Goal: Task Accomplishment & Management: Use online tool/utility

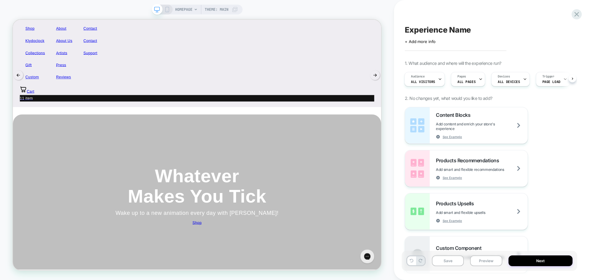
click at [28, 10] on div "HOMEPAGE Theme: MAIN" at bounding box center [197, 140] width 394 height 268
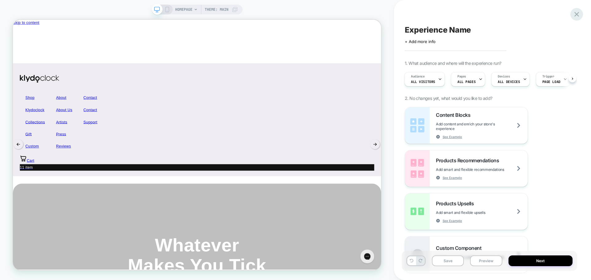
click at [582, 14] on div at bounding box center [576, 14] width 13 height 13
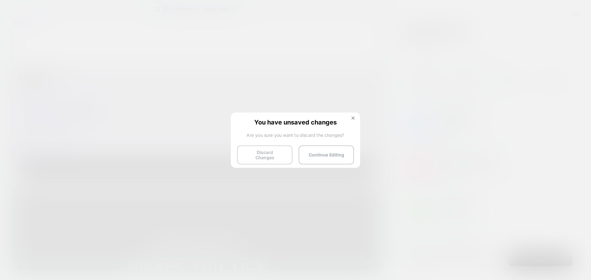
click at [270, 155] on button "Discard Changes" at bounding box center [264, 155] width 55 height 19
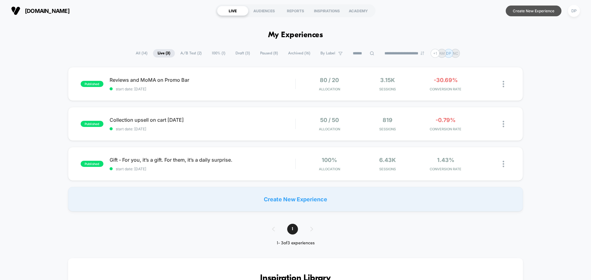
click at [537, 7] on button "Create New Experience" at bounding box center [534, 11] width 56 height 11
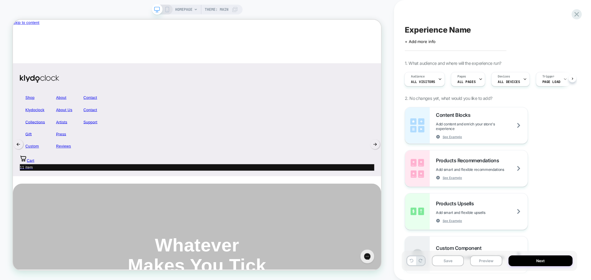
click at [519, 26] on div "Experience Name" at bounding box center [489, 29] width 169 height 9
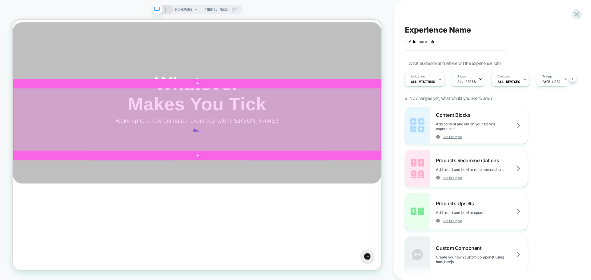
click at [300, 184] on div at bounding box center [259, 153] width 490 height 84
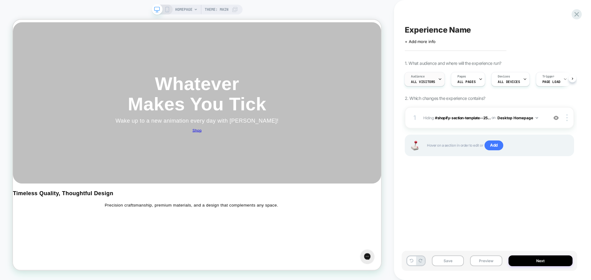
click at [429, 82] on span "All Visitors" at bounding box center [423, 82] width 24 height 4
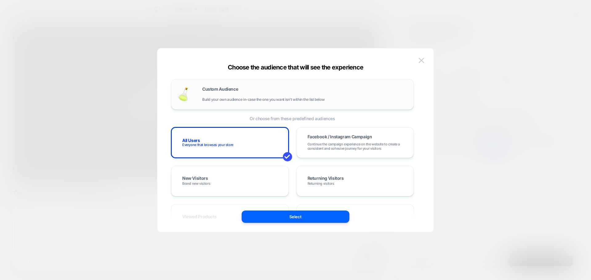
click at [224, 95] on div "Custom Audience Build your own audience in-case the one you want isn't within t…" at bounding box center [304, 94] width 205 height 15
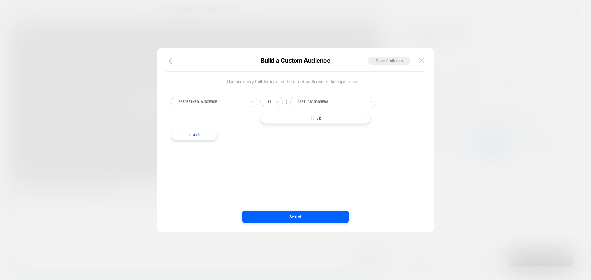
click at [221, 101] on div at bounding box center [212, 102] width 68 height 6
click at [200, 148] on div "UTM Medium" at bounding box center [217, 148] width 80 height 10
click at [311, 101] on input at bounding box center [328, 102] width 77 height 10
type input "***"
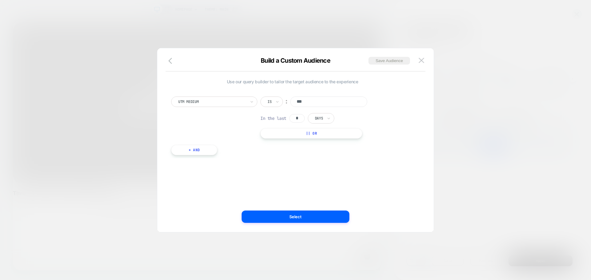
click at [293, 120] on input "*" at bounding box center [296, 118] width 15 height 9
drag, startPoint x: 294, startPoint y: 120, endPoint x: 304, endPoint y: 119, distance: 10.2
click at [304, 119] on input "*" at bounding box center [296, 118] width 15 height 9
type input "**"
click at [314, 130] on button "|| Or" at bounding box center [311, 133] width 102 height 10
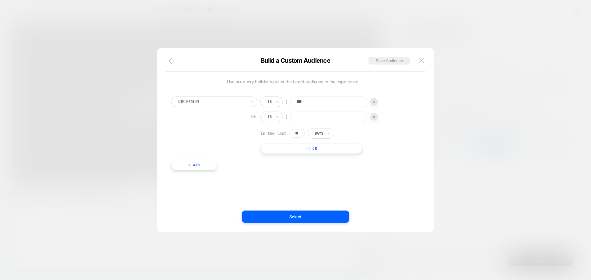
click at [373, 116] on img at bounding box center [374, 117] width 2 height 2
click at [196, 148] on button "+ And" at bounding box center [194, 150] width 46 height 10
click at [211, 157] on div at bounding box center [228, 157] width 68 height 6
click at [225, 158] on div at bounding box center [228, 157] width 68 height 6
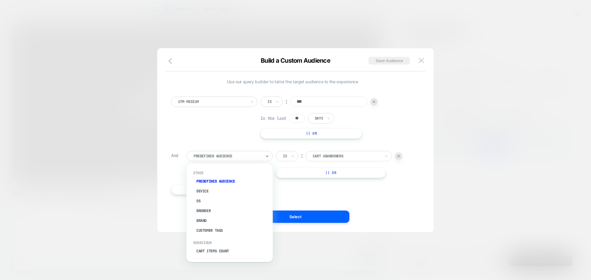
click at [251, 159] on div "Predefined Audience" at bounding box center [227, 156] width 69 height 7
click at [330, 159] on div at bounding box center [347, 157] width 68 height 6
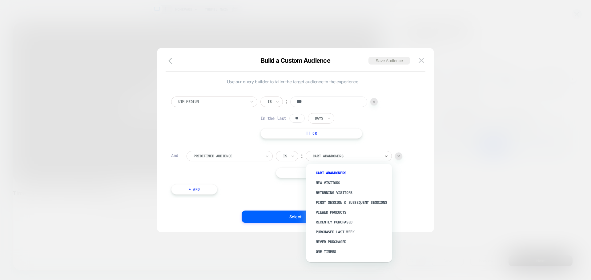
click at [341, 246] on div "Never Purchased" at bounding box center [352, 242] width 80 height 10
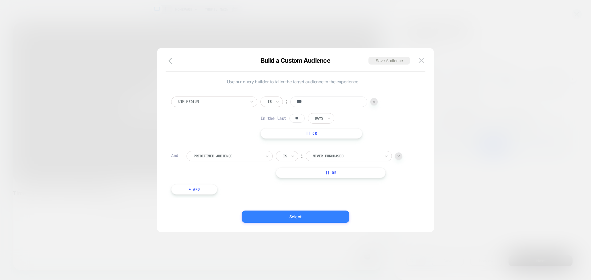
click at [294, 216] on button "Select" at bounding box center [296, 217] width 108 height 12
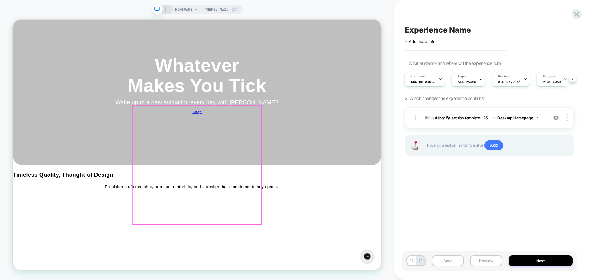
scroll to position [0, 0]
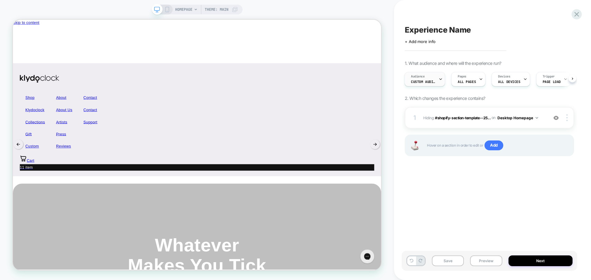
click at [430, 77] on div "Audience Custom Audience" at bounding box center [423, 79] width 37 height 14
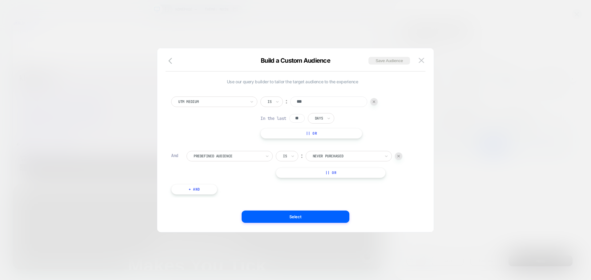
click at [312, 133] on button "|| Or" at bounding box center [311, 133] width 102 height 10
click at [375, 116] on img at bounding box center [374, 117] width 2 height 2
click at [259, 103] on div "UTM Medium Is ︰ *** In the last ** Days || Or" at bounding box center [292, 118] width 243 height 42
click at [268, 102] on input "text" at bounding box center [269, 102] width 2 height 6
click at [285, 137] on div "Includes" at bounding box center [287, 139] width 40 height 10
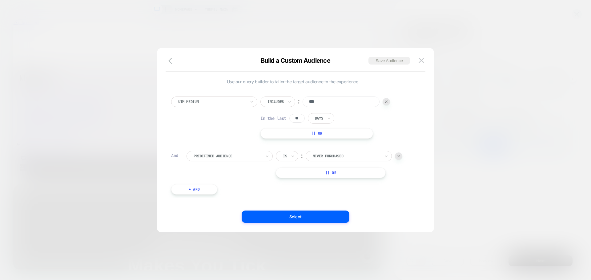
click at [314, 131] on button "|| Or" at bounding box center [316, 133] width 113 height 10
drag, startPoint x: 281, startPoint y: 116, endPoint x: 277, endPoint y: 114, distance: 4.6
click at [278, 115] on div "Is" at bounding box center [271, 117] width 22 height 10
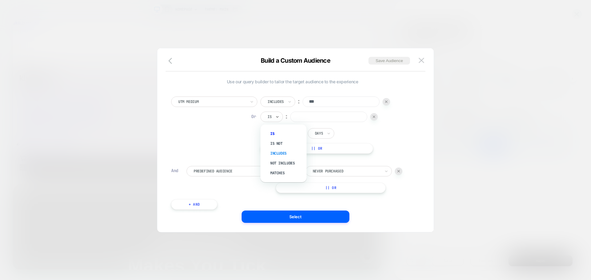
click at [287, 154] on div "Includes" at bounding box center [287, 154] width 40 height 10
click at [324, 116] on input at bounding box center [341, 117] width 77 height 10
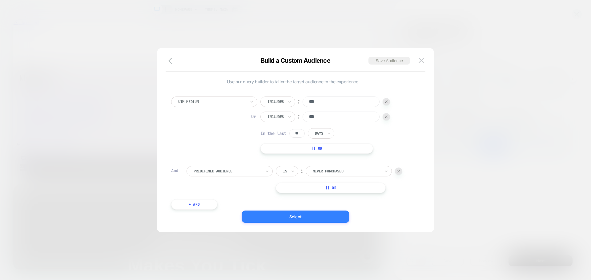
type input "***"
click at [300, 218] on button "Select" at bounding box center [296, 217] width 108 height 12
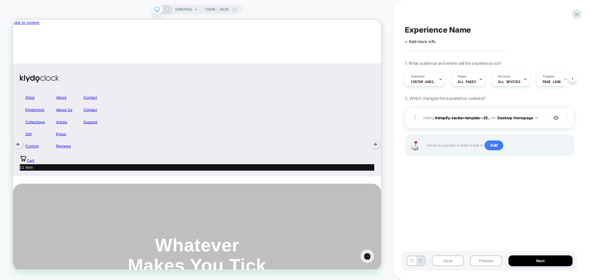
click at [565, 117] on div at bounding box center [568, 118] width 12 height 7
click at [567, 119] on img at bounding box center [566, 118] width 1 height 7
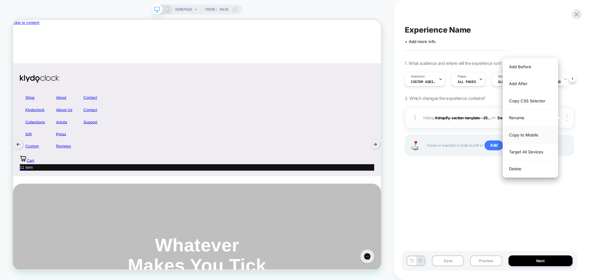
click at [529, 134] on div "Copy to Mobile" at bounding box center [530, 135] width 55 height 17
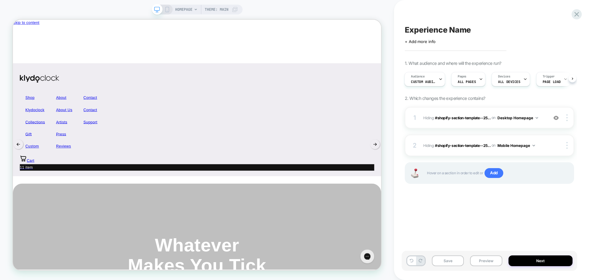
click at [168, 9] on icon at bounding box center [167, 10] width 6 height 6
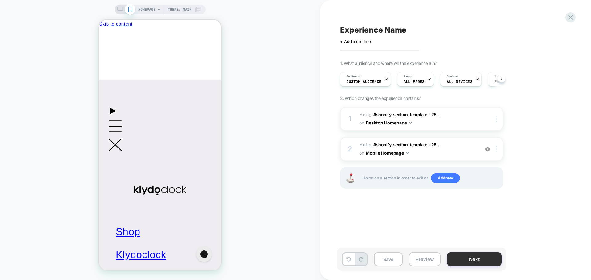
click at [485, 255] on button "Next" at bounding box center [474, 260] width 55 height 14
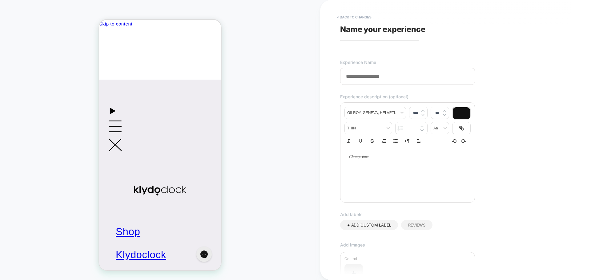
click at [368, 76] on input at bounding box center [407, 76] width 135 height 17
type input "**********"
click at [329, 116] on div "**********" at bounding box center [455, 140] width 271 height 280
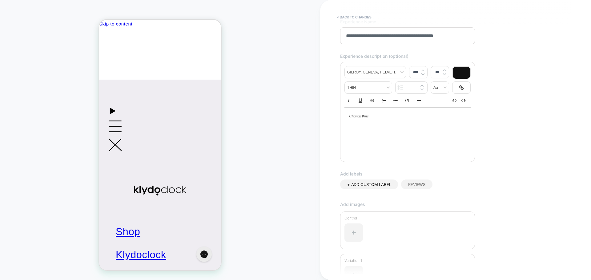
scroll to position [113, 0]
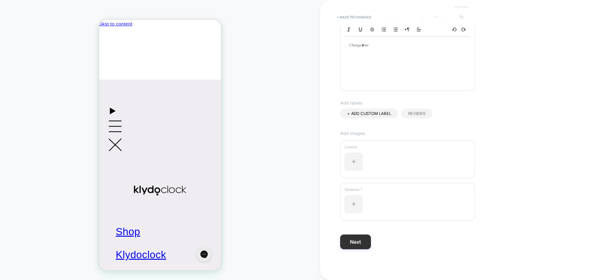
click at [357, 241] on button "Next" at bounding box center [355, 242] width 31 height 15
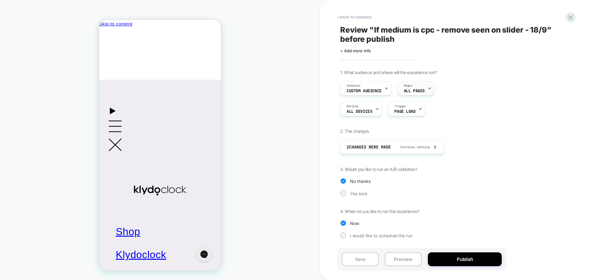
click at [424, 92] on div "Pages ALL PAGES" at bounding box center [414, 89] width 33 height 14
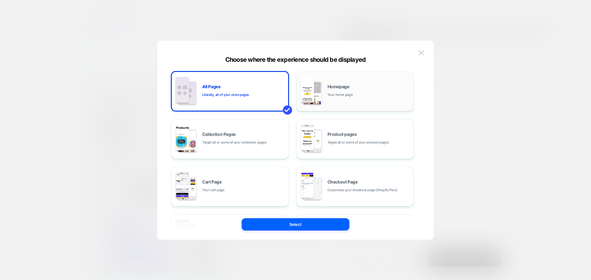
click at [380, 93] on div "Homepage Your home page" at bounding box center [369, 91] width 83 height 13
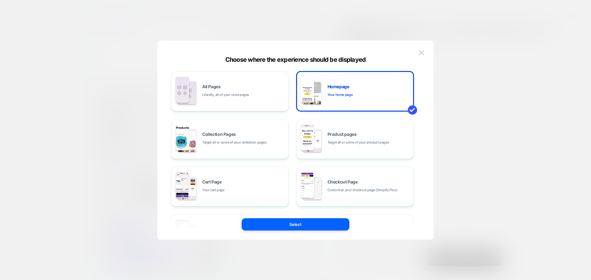
drag, startPoint x: 312, startPoint y: 226, endPoint x: 309, endPoint y: 224, distance: 3.6
click at [309, 224] on button "Select" at bounding box center [296, 225] width 108 height 12
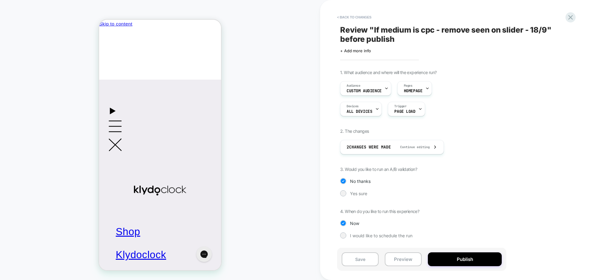
click at [347, 190] on div "1. What audience and where will the experience run? Audience Custom Audience Pa…" at bounding box center [452, 159] width 225 height 178
click at [348, 195] on div "Yes sure" at bounding box center [421, 194] width 163 height 6
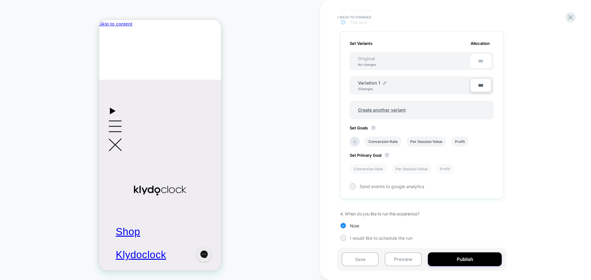
scroll to position [172, 0]
click at [477, 85] on input "***" at bounding box center [481, 85] width 22 height 14
type input "***"
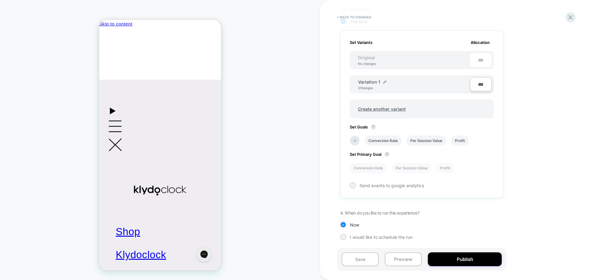
type input "***"
click at [540, 138] on div "1. What audience and where will the experience run? Audience Custom Audience Pa…" at bounding box center [452, 73] width 225 height 352
click at [381, 142] on li "Conversion Rate" at bounding box center [382, 141] width 37 height 10
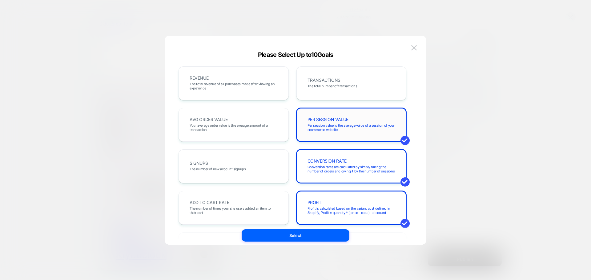
click at [334, 128] on span "Per session value is the average value of a session of your ecommerce website" at bounding box center [352, 127] width 88 height 9
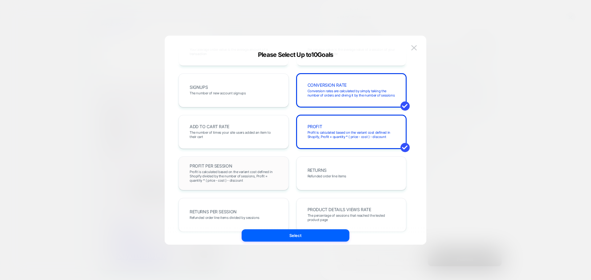
scroll to position [62, 0]
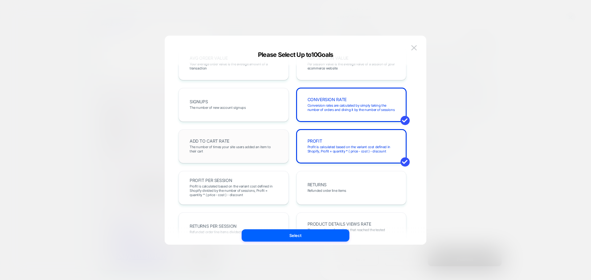
click at [230, 145] on span "The number of times your site users added an item to their cart" at bounding box center [234, 149] width 88 height 9
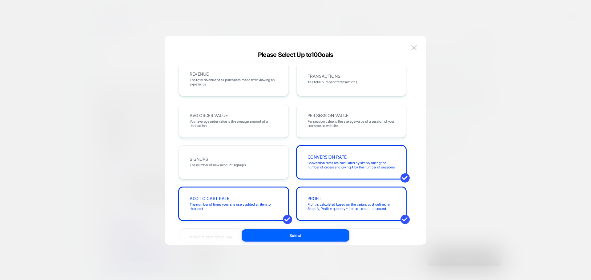
scroll to position [0, 0]
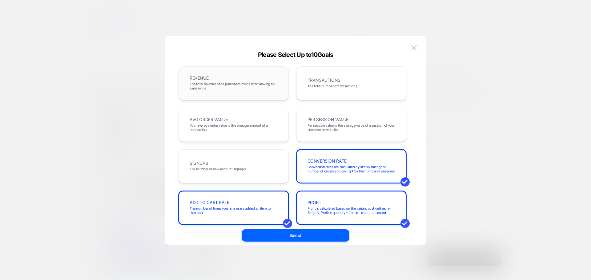
click at [221, 80] on div "REVENUE The total revenue of all purchases made after viewing an experience" at bounding box center [233, 83] width 97 height 21
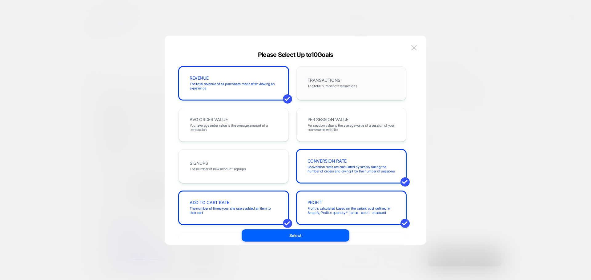
click at [331, 78] on span "TRANSACTIONS" at bounding box center [324, 80] width 33 height 4
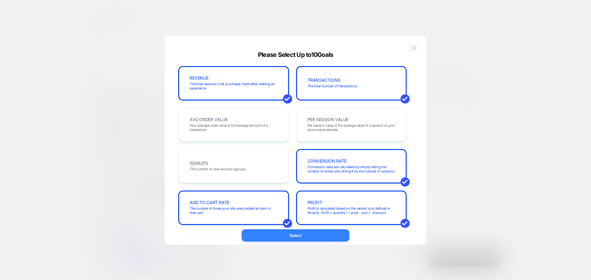
click at [308, 233] on button "Select" at bounding box center [296, 236] width 108 height 12
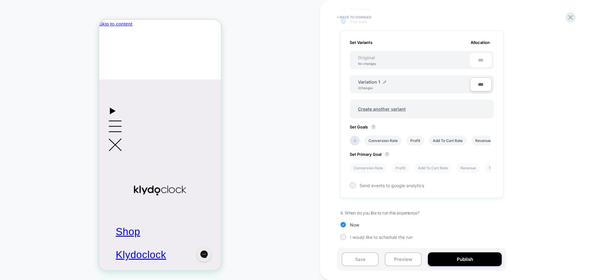
drag, startPoint x: 357, startPoint y: 213, endPoint x: 379, endPoint y: 210, distance: 22.7
click at [379, 210] on div "1. What audience and where will the experience run? Audience Custom Audience Pa…" at bounding box center [452, 73] width 225 height 352
click at [476, 255] on button "Publish" at bounding box center [465, 260] width 74 height 14
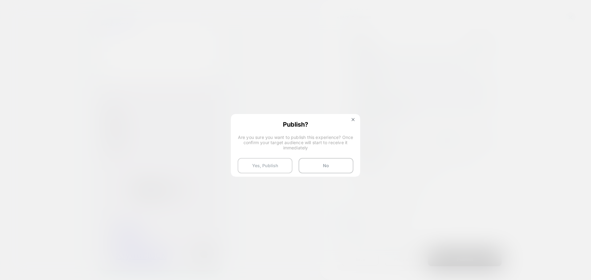
click at [275, 161] on button "Yes, Publish" at bounding box center [265, 165] width 55 height 15
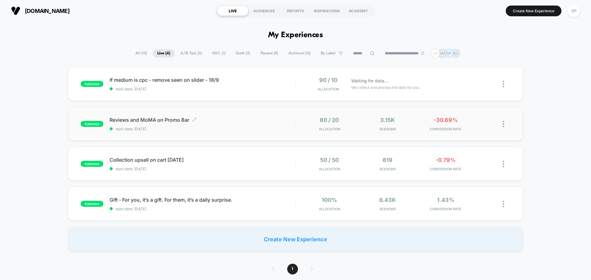
click at [169, 119] on span "Reviews and MoMA on Promo Bar Click to edit experience details" at bounding box center [203, 120] width 186 height 6
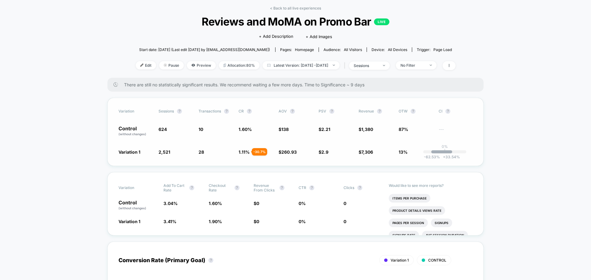
scroll to position [62, 0]
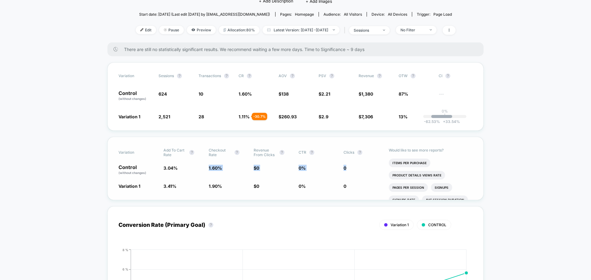
drag, startPoint x: 199, startPoint y: 168, endPoint x: 353, endPoint y: 171, distance: 154.3
click at [353, 171] on div "Control (without changes) 3.04 % 1.60 % $ 0 0 % 0" at bounding box center [296, 170] width 354 height 10
click at [353, 171] on span "0" at bounding box center [363, 170] width 39 height 10
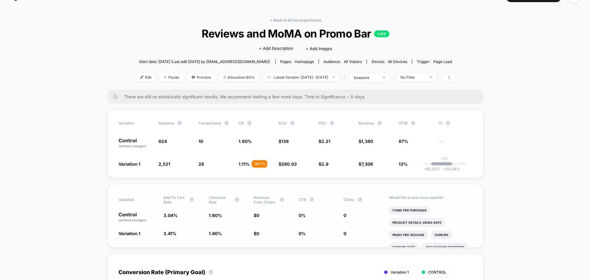
scroll to position [0, 0]
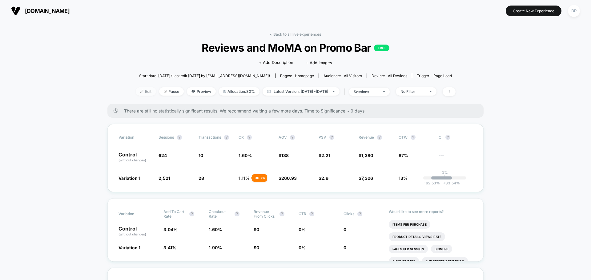
click at [136, 93] on span "Edit" at bounding box center [146, 91] width 20 height 8
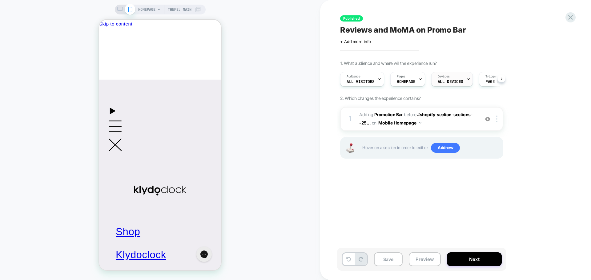
scroll to position [0, 0]
click at [408, 79] on div "Pages HOMEPAGE" at bounding box center [405, 79] width 31 height 14
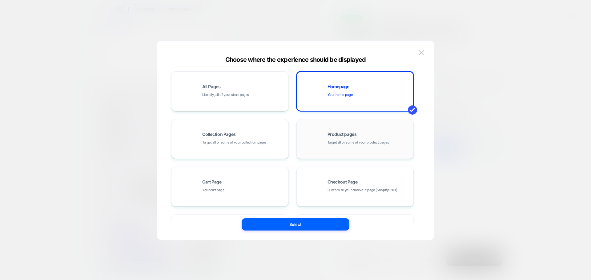
click at [345, 146] on div "Product pages Target all or some of your product pages" at bounding box center [355, 139] width 111 height 34
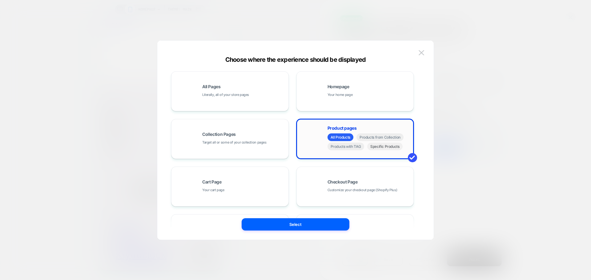
click at [383, 148] on span "Specific Products" at bounding box center [384, 147] width 35 height 8
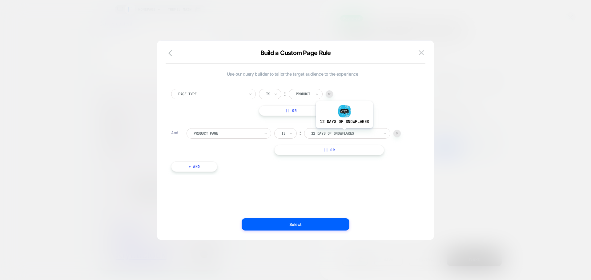
click at [344, 133] on div at bounding box center [345, 134] width 68 height 6
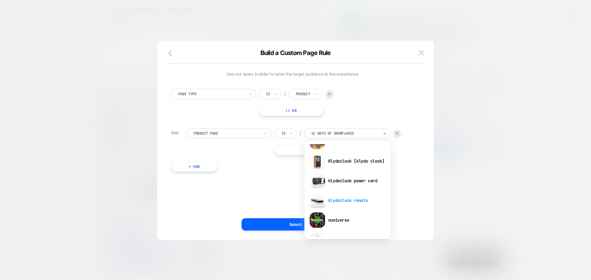
scroll to position [123, 0]
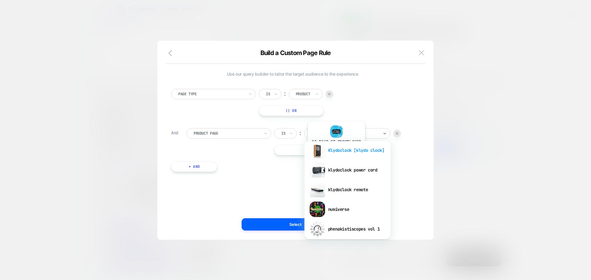
click at [336, 153] on div "Klydoclock [klydo clock]" at bounding box center [348, 151] width 80 height 20
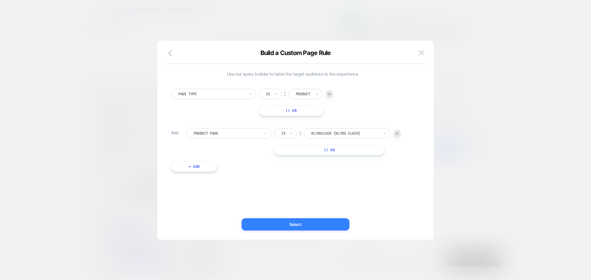
click at [289, 223] on button "Select" at bounding box center [296, 225] width 108 height 12
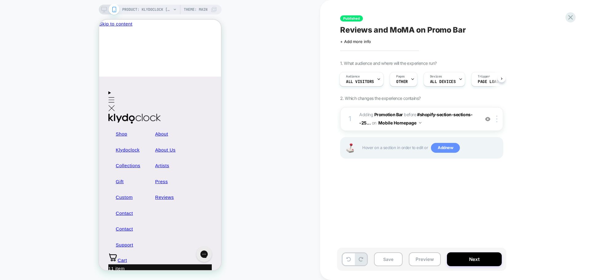
scroll to position [0, 0]
click at [445, 147] on span "Add new" at bounding box center [445, 148] width 29 height 10
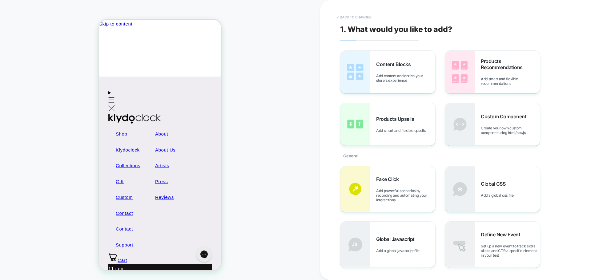
click at [341, 13] on button "< Back to changes" at bounding box center [354, 17] width 41 height 10
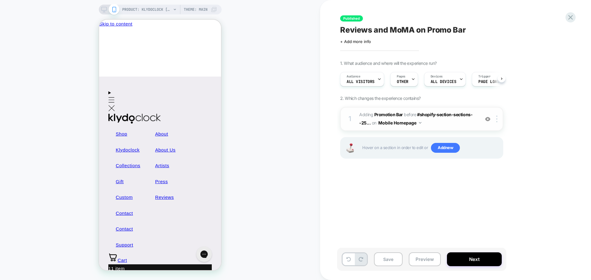
scroll to position [0, 0]
click at [490, 120] on div at bounding box center [488, 119] width 10 height 7
click at [487, 118] on img at bounding box center [487, 119] width 5 height 5
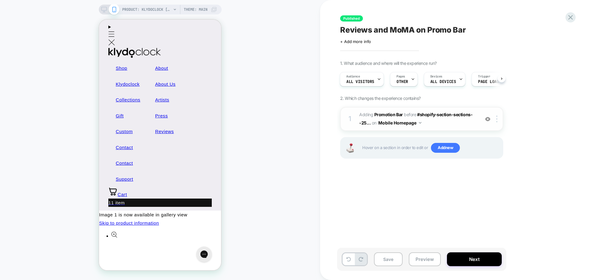
scroll to position [0, 0]
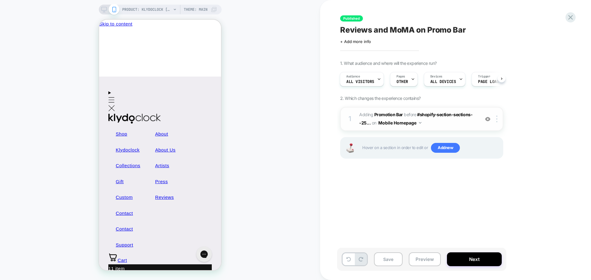
click at [103, 7] on icon at bounding box center [104, 10] width 6 height 6
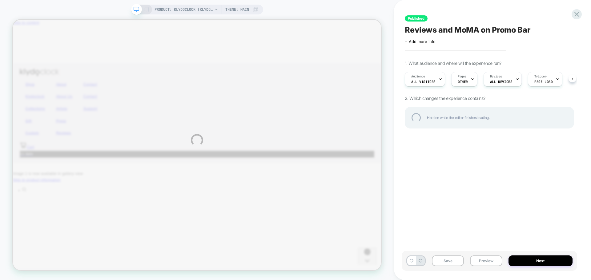
click at [509, 229] on div "PRODUCT: Klydoclock [klydo clock] PRODUCT: Klydoclock [klydo clock] Theme: MAIN…" at bounding box center [295, 140] width 591 height 280
click at [449, 264] on div "PRODUCT: Klydoclock [klydo clock] PRODUCT: Klydoclock [klydo clock] Theme: MAIN…" at bounding box center [295, 140] width 591 height 280
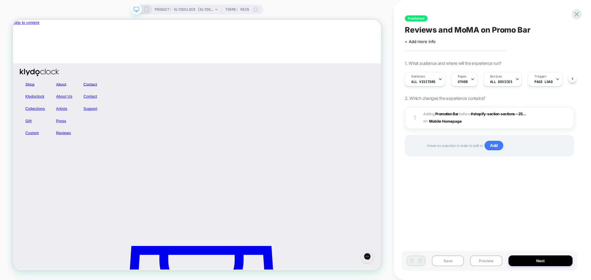
scroll to position [0, 0]
click at [568, 121] on div at bounding box center [568, 118] width 12 height 7
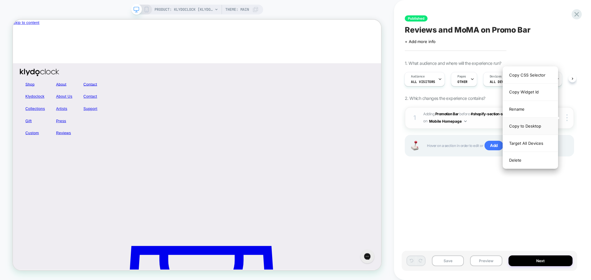
click at [530, 126] on div "Copy to Desktop" at bounding box center [530, 126] width 55 height 17
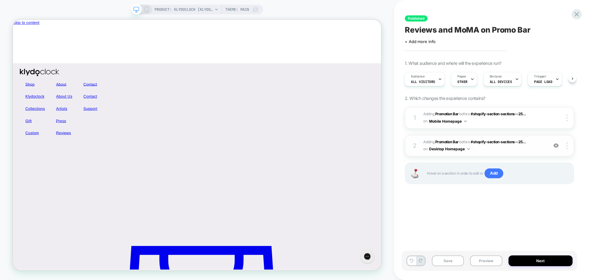
click at [555, 146] on img at bounding box center [555, 145] width 5 height 5
click at [555, 148] on img at bounding box center [555, 145] width 5 height 5
click at [150, 6] on div "PRODUCT: Klydoclock [klydo clock] Theme: MAIN" at bounding box center [197, 10] width 132 height 10
click at [145, 13] on div "PRODUCT: Klydoclock [klydo clock] Theme: MAIN" at bounding box center [197, 10] width 132 height 10
click at [145, 11] on rect at bounding box center [146, 9] width 3 height 5
